Goal: Task Accomplishment & Management: Use online tool/utility

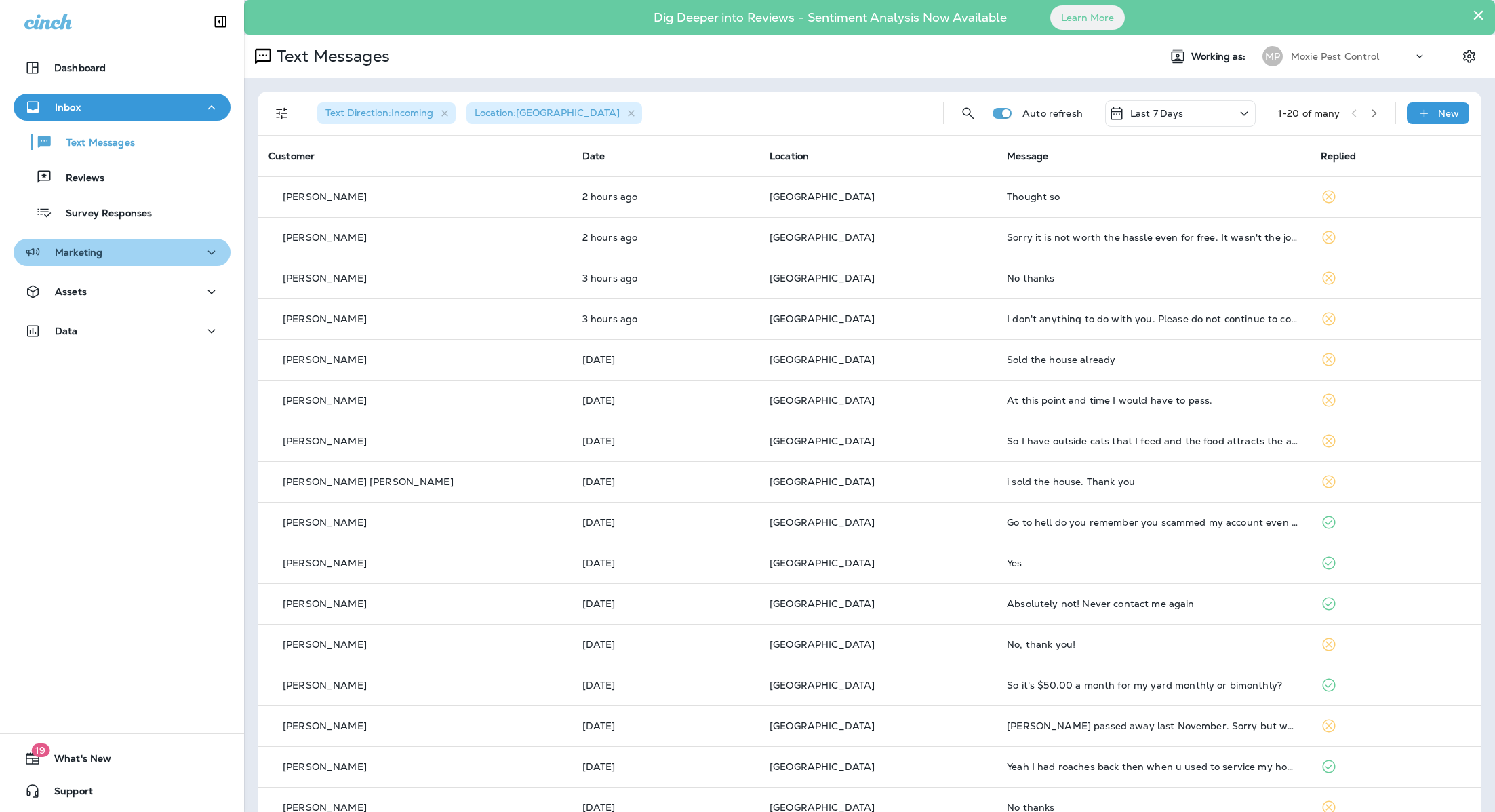
click at [158, 252] on div "Marketing" at bounding box center [122, 253] width 195 height 17
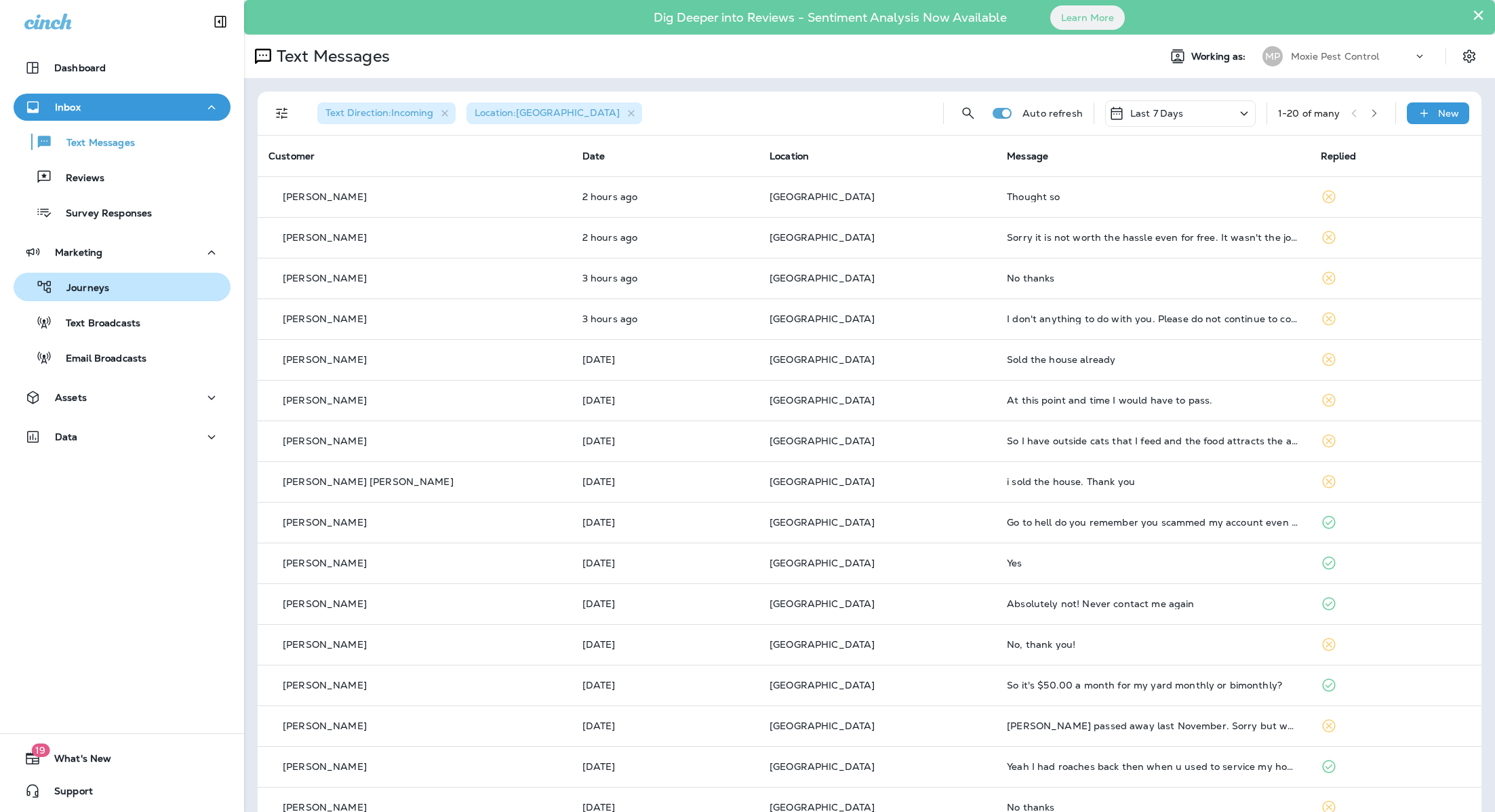
click at [117, 279] on div "Journeys" at bounding box center [122, 287] width 207 height 21
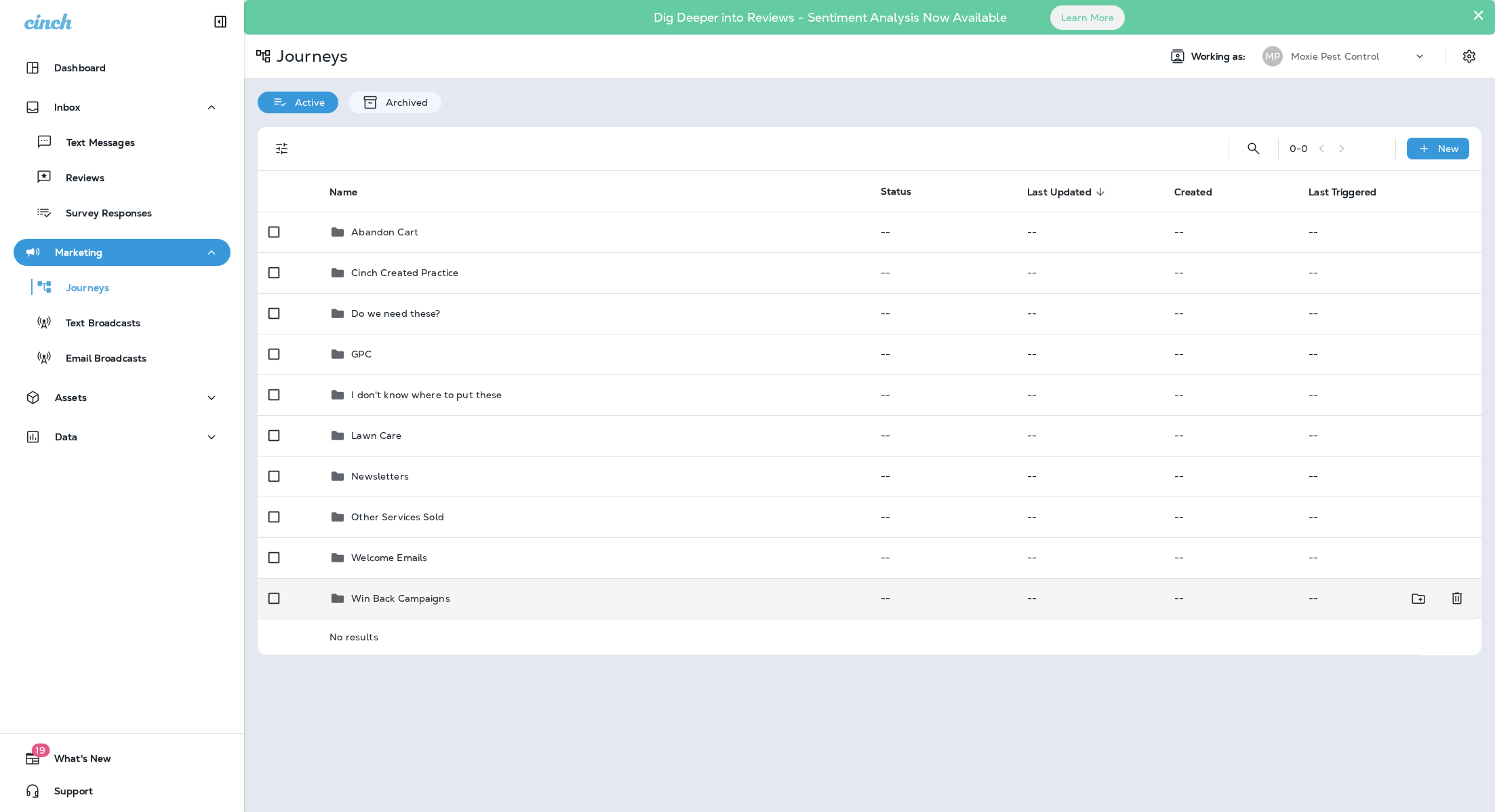
click at [417, 592] on p "Win Back Campaigns" at bounding box center [400, 598] width 99 height 11
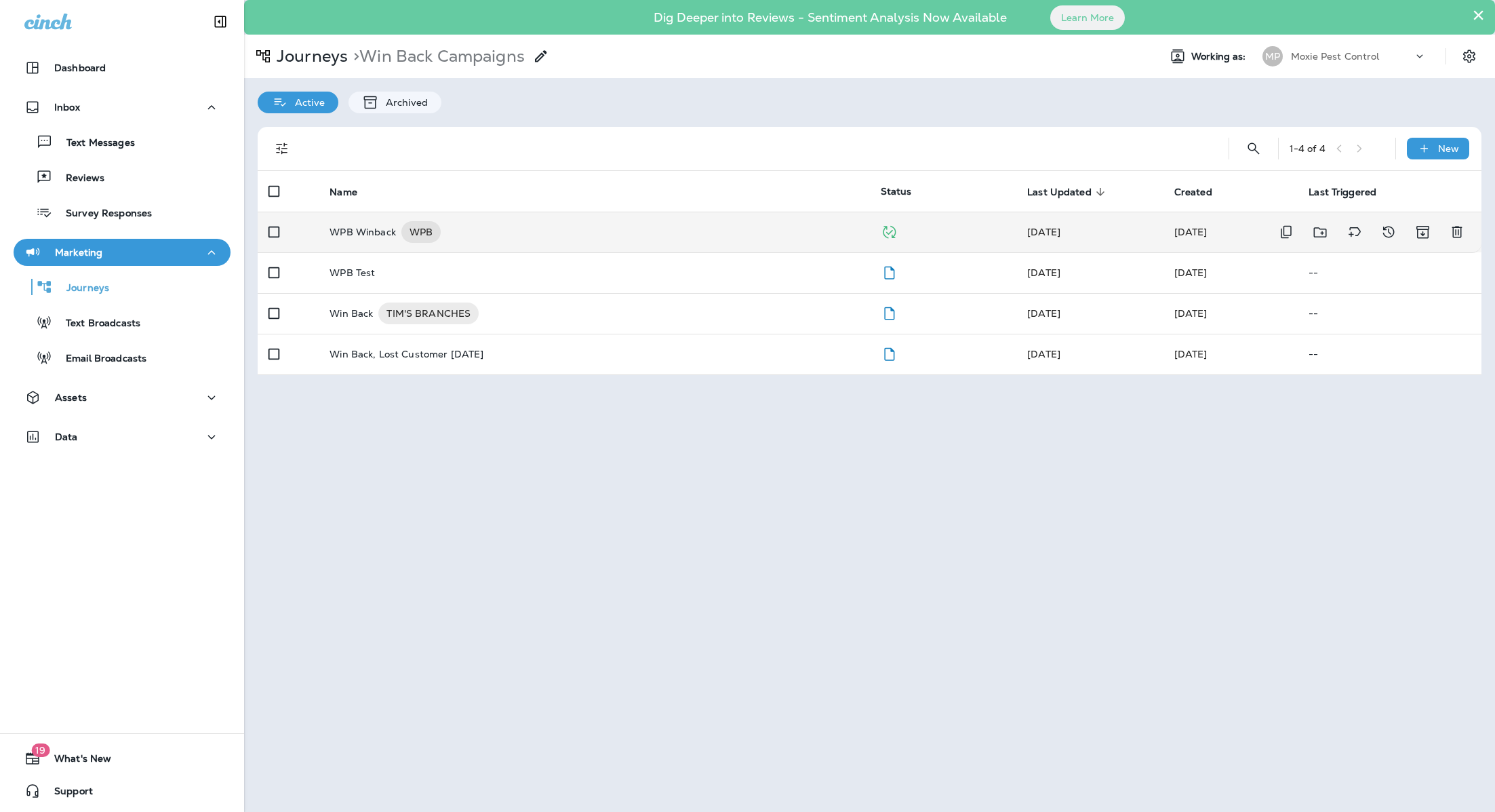
click at [372, 230] on p "WPB Winback" at bounding box center [362, 231] width 66 height 22
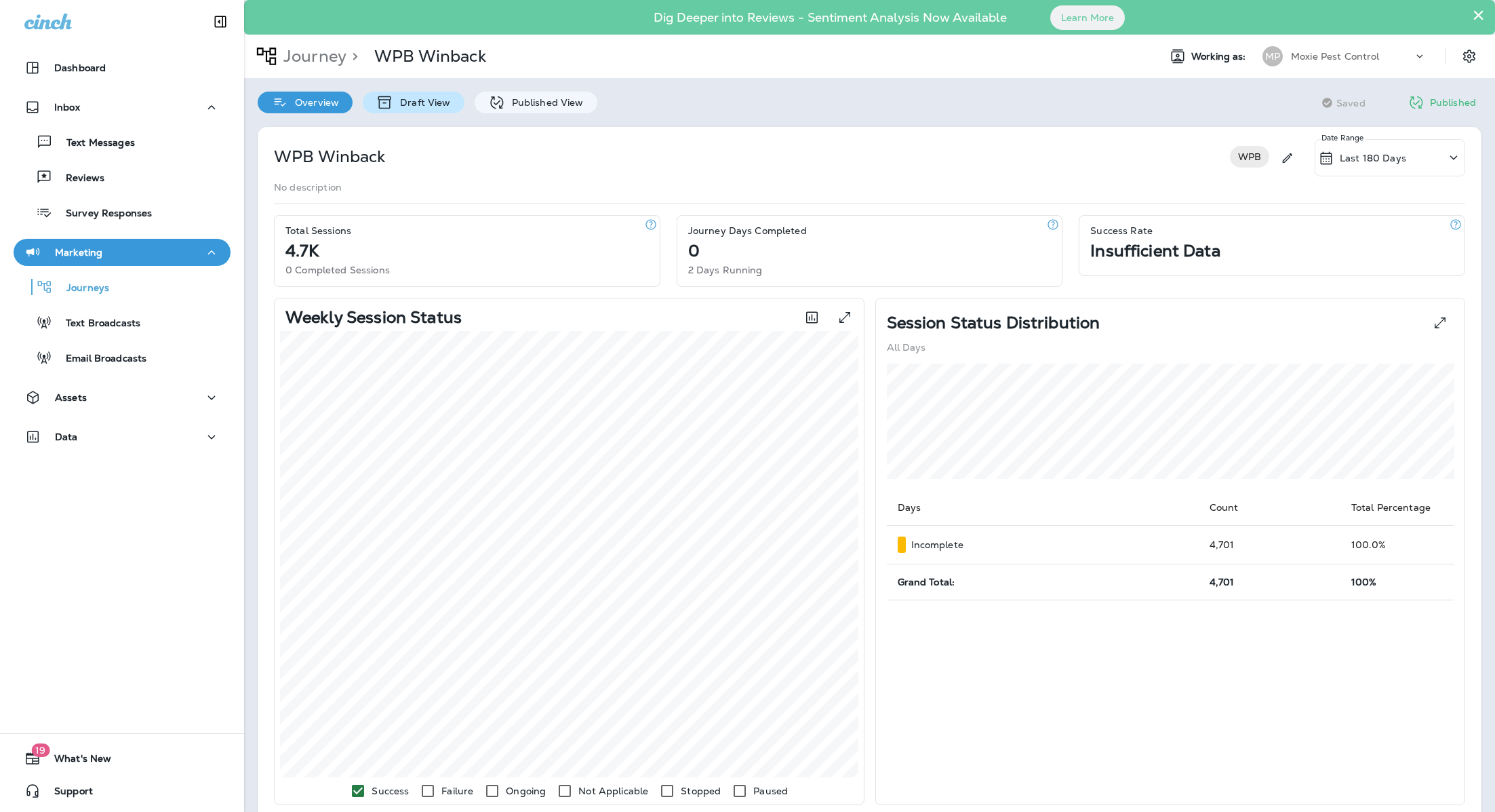
click at [428, 99] on p "Draft View" at bounding box center [422, 103] width 57 height 11
